Goal: Task Accomplishment & Management: Use online tool/utility

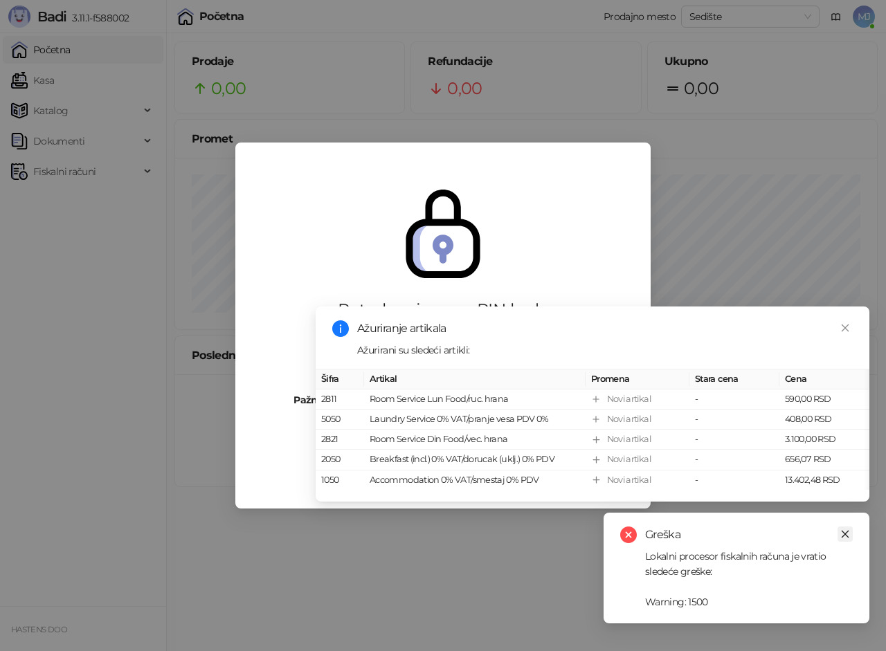
click at [847, 533] on icon "close" at bounding box center [845, 534] width 10 height 10
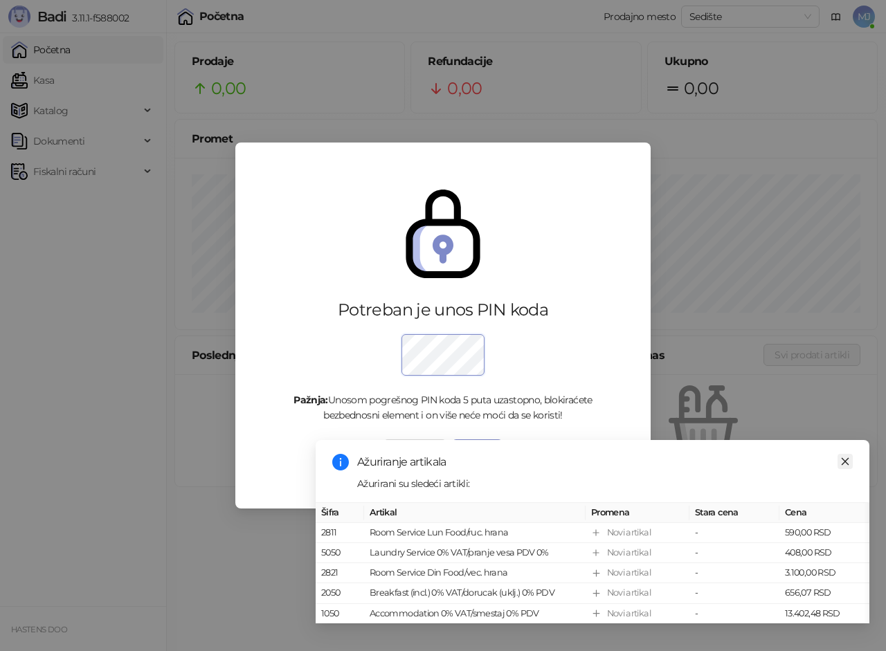
click at [846, 457] on icon "close" at bounding box center [845, 462] width 10 height 10
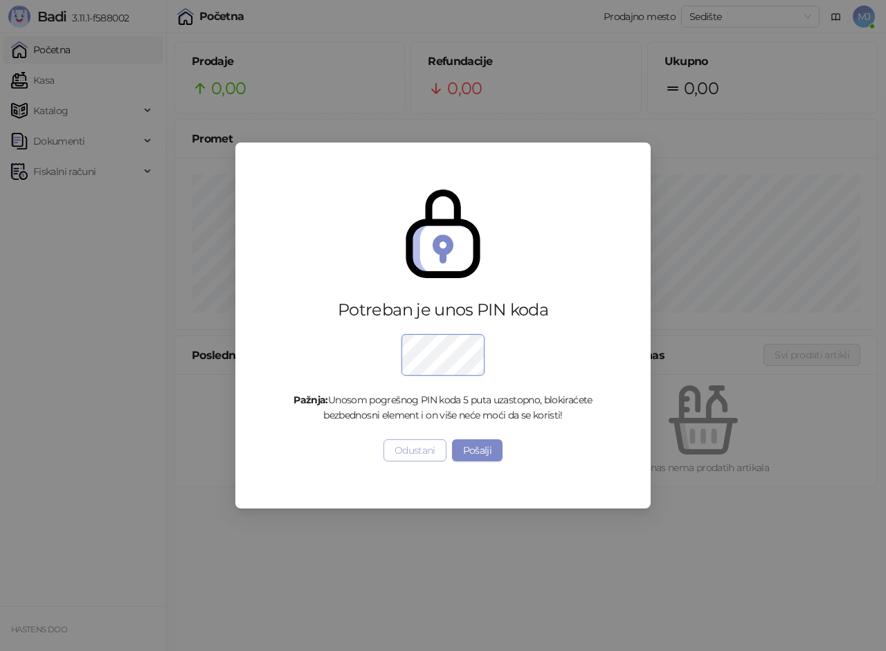
click at [424, 452] on button "Odustani" at bounding box center [414, 450] width 63 height 22
